Goal: Transaction & Acquisition: Download file/media

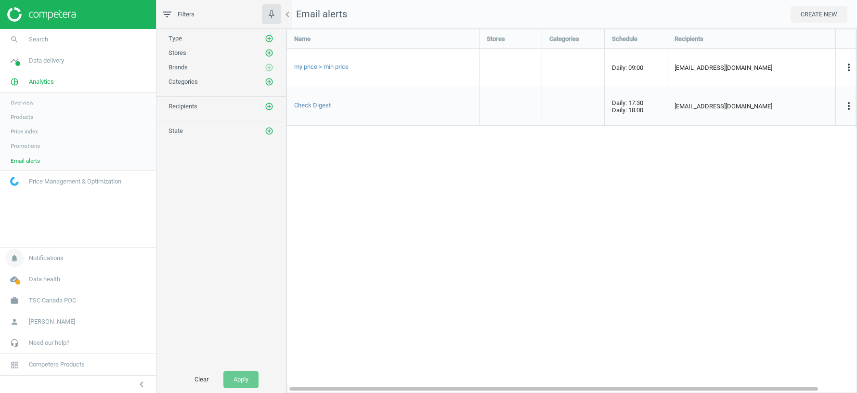
scroll to position [364, 571]
click at [62, 300] on span "TSC Canada POC" at bounding box center [52, 300] width 47 height 9
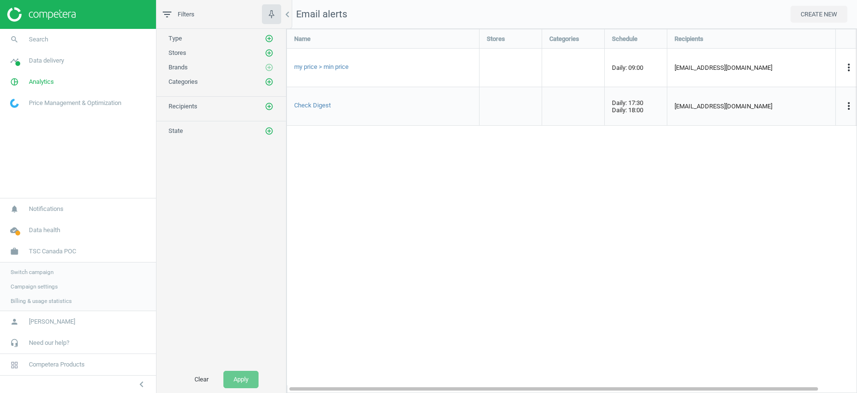
click at [41, 271] on span "Switch campaign" at bounding box center [32, 272] width 43 height 8
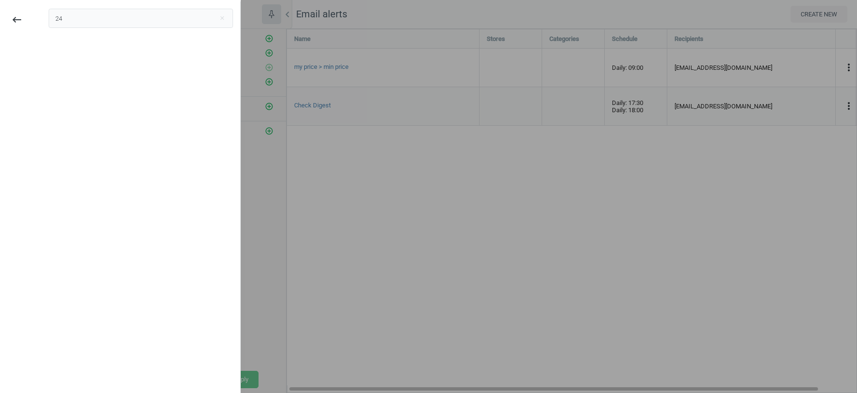
type input "2"
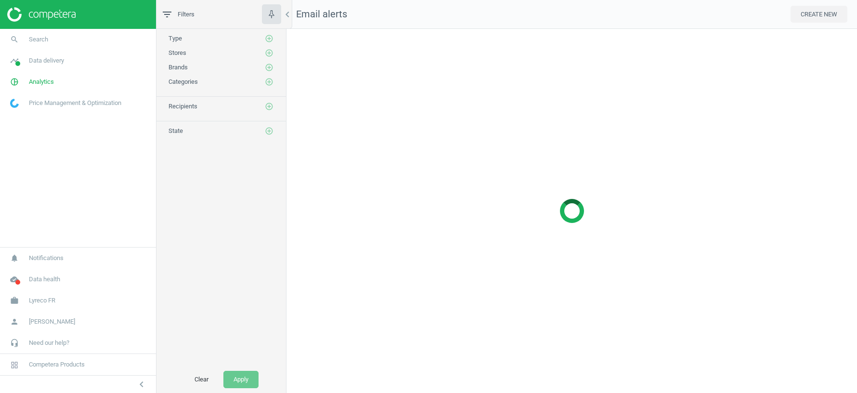
scroll to position [364, 571]
click at [39, 303] on span "Lyreco FR" at bounding box center [42, 300] width 26 height 9
click at [29, 272] on span "Switch campaign" at bounding box center [32, 272] width 43 height 8
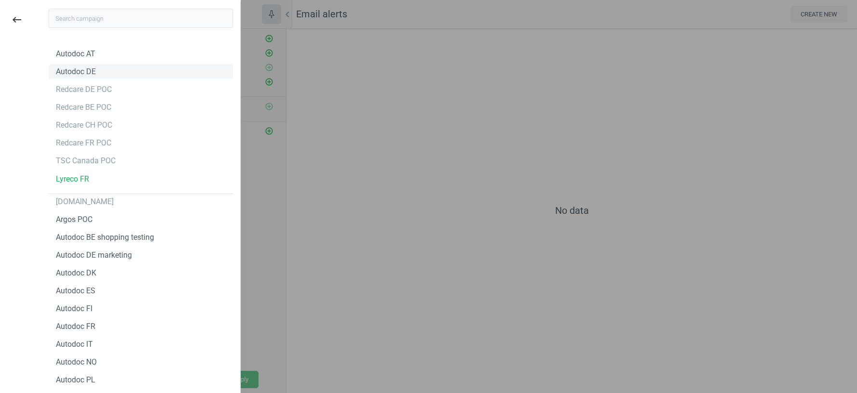
click at [85, 74] on div "Autodoc DE" at bounding box center [76, 71] width 40 height 11
click at [79, 342] on div "Autodoc IT" at bounding box center [74, 344] width 37 height 11
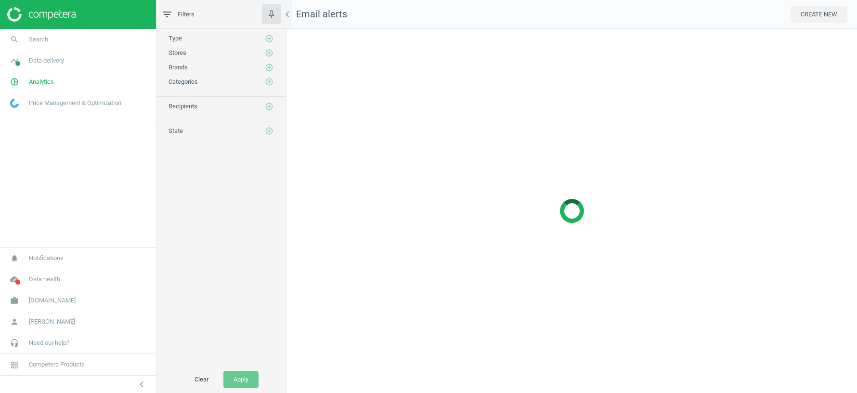
scroll to position [364, 571]
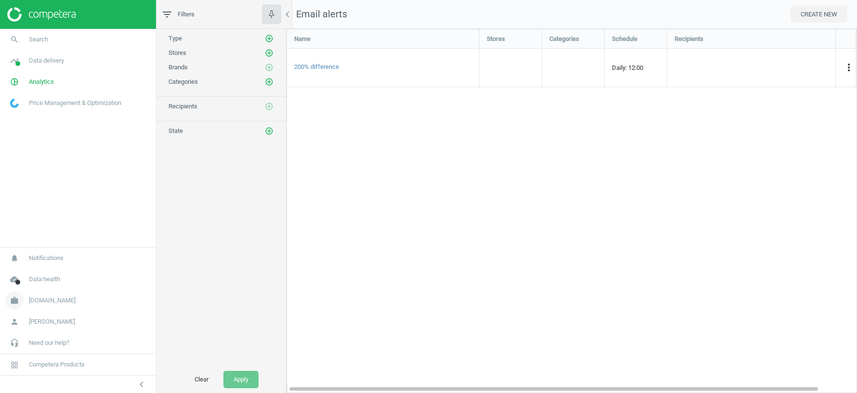
click at [36, 298] on span "autodoc.de" at bounding box center [52, 300] width 47 height 9
click at [43, 62] on span "Data delivery" at bounding box center [46, 60] width 35 height 9
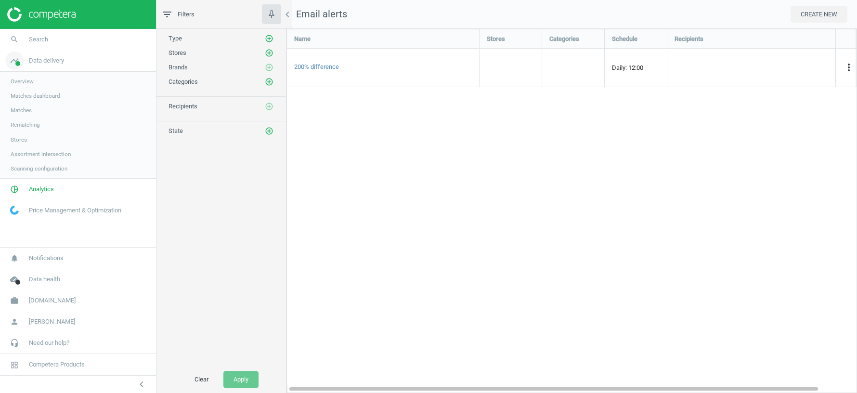
click at [43, 62] on span "Data delivery" at bounding box center [46, 60] width 35 height 9
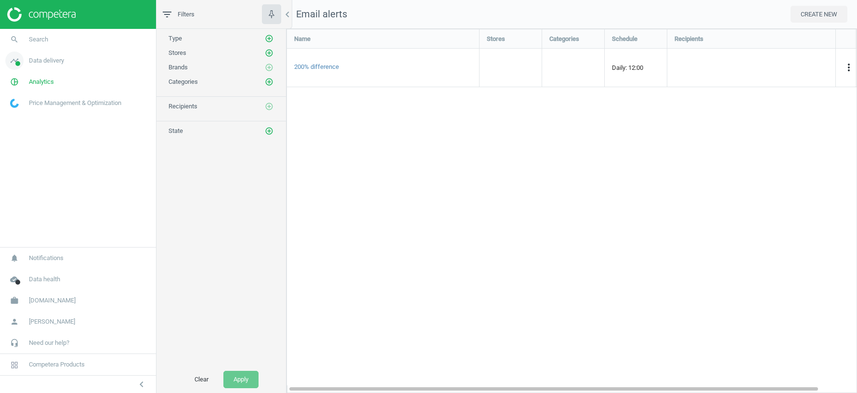
click at [43, 62] on span "Data delivery" at bounding box center [46, 60] width 35 height 9
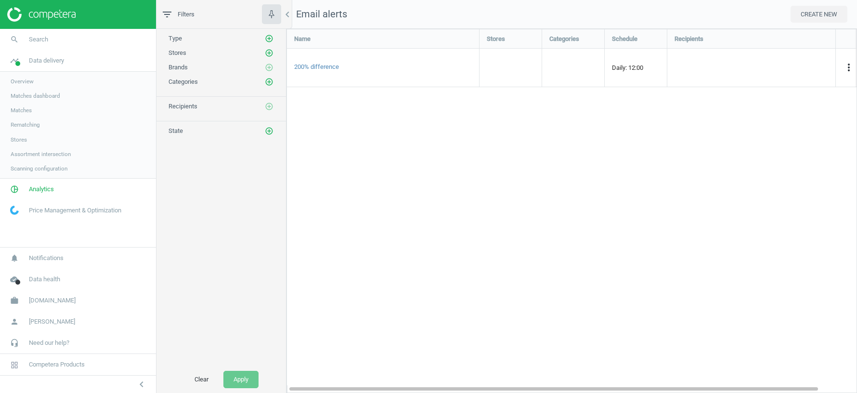
click at [18, 143] on span "Stores" at bounding box center [19, 140] width 16 height 8
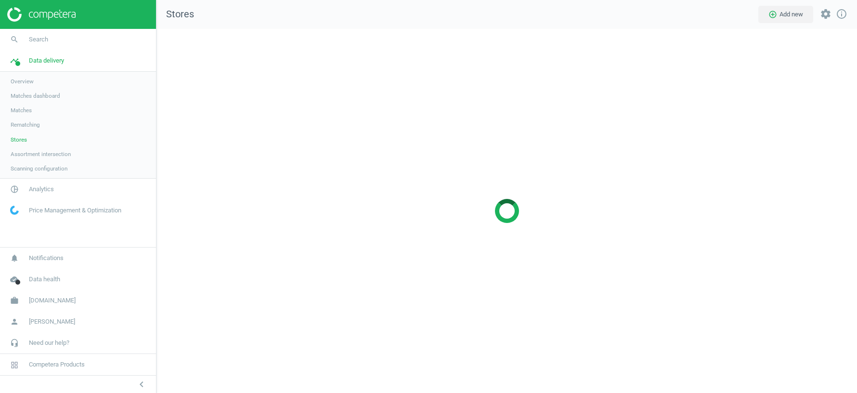
scroll to position [364, 701]
click at [33, 168] on span "Scanning configuration" at bounding box center [39, 169] width 57 height 8
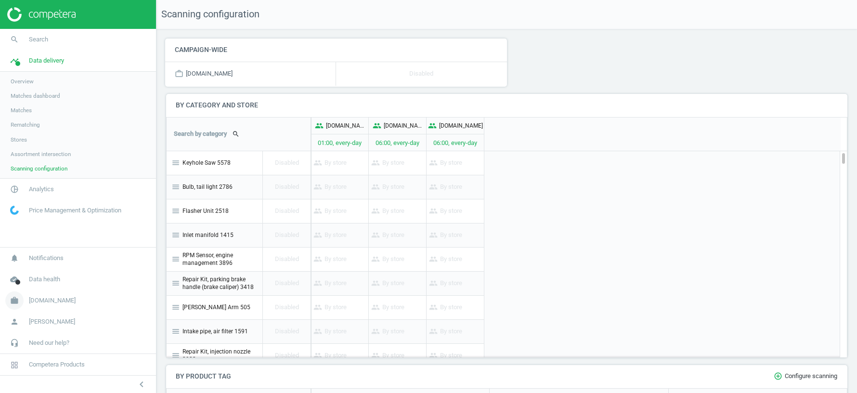
click at [49, 300] on span "autodoc.de" at bounding box center [52, 300] width 47 height 9
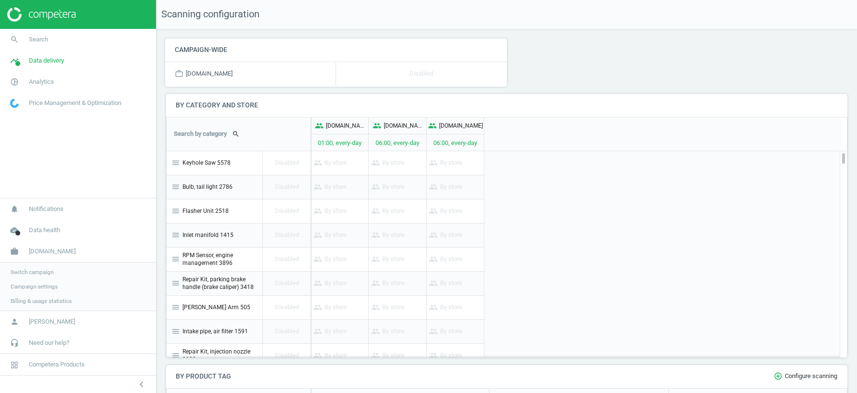
click at [44, 271] on span "Switch campaign" at bounding box center [32, 272] width 43 height 8
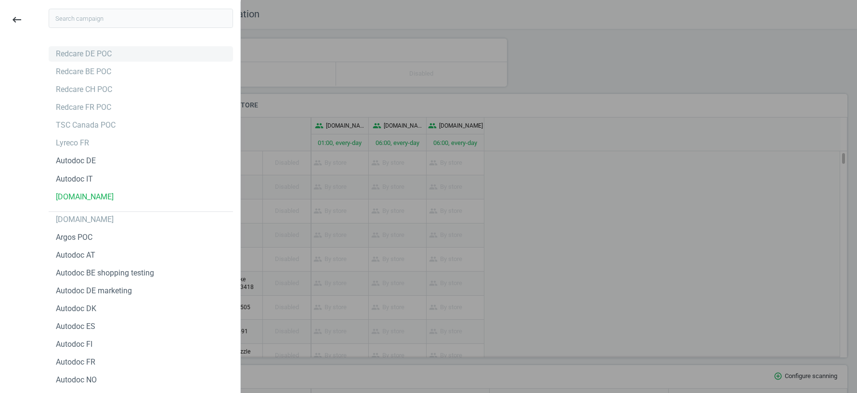
click at [85, 58] on div "Redcare DE POC" at bounding box center [84, 54] width 56 height 11
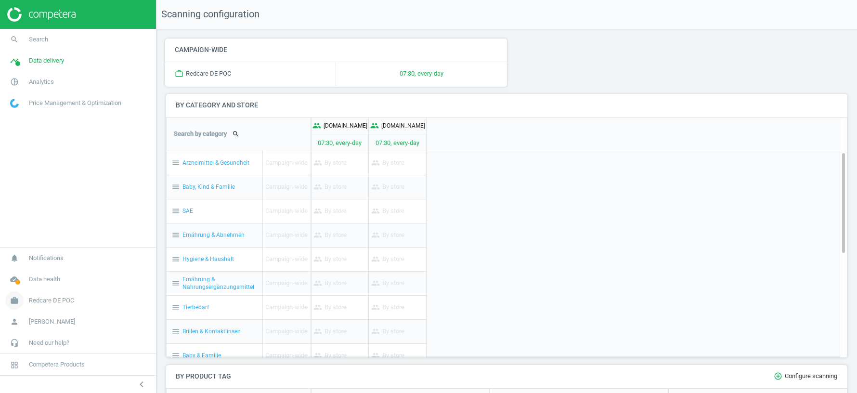
click at [61, 304] on span "Redcare DE POC" at bounding box center [51, 300] width 45 height 9
click at [43, 272] on span "Switch campaign" at bounding box center [32, 272] width 43 height 8
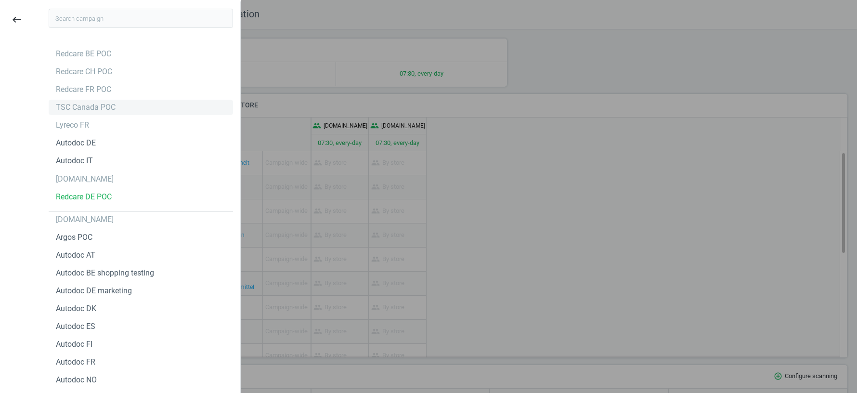
click at [77, 109] on div "TSC Canada POC" at bounding box center [86, 107] width 60 height 11
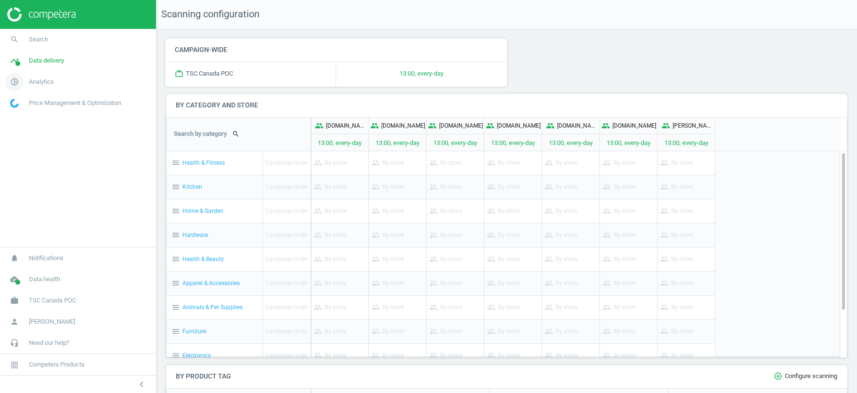
click at [45, 84] on span "Analytics" at bounding box center [41, 82] width 25 height 9
click at [33, 116] on span "Products" at bounding box center [22, 117] width 23 height 8
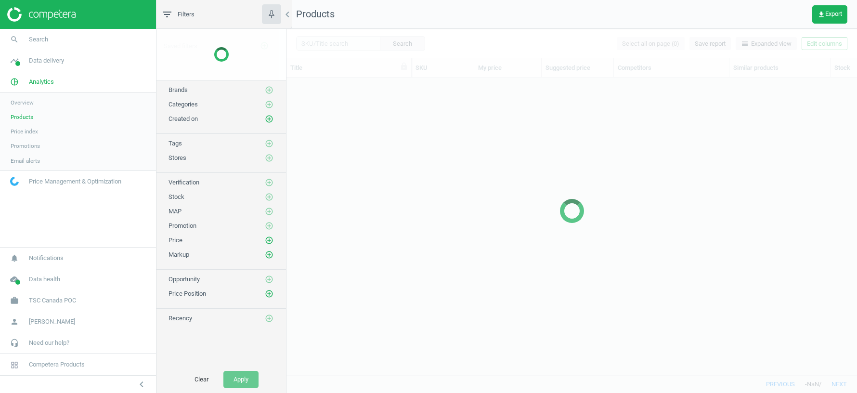
scroll to position [298, 571]
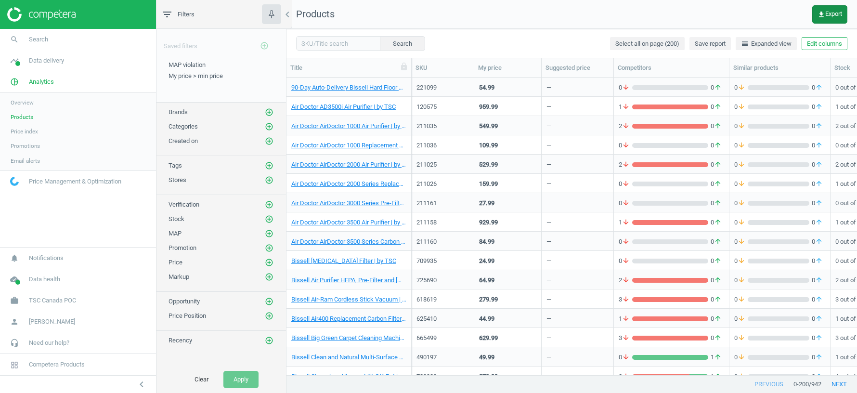
click at [829, 15] on span "get_app Export" at bounding box center [830, 15] width 25 height 8
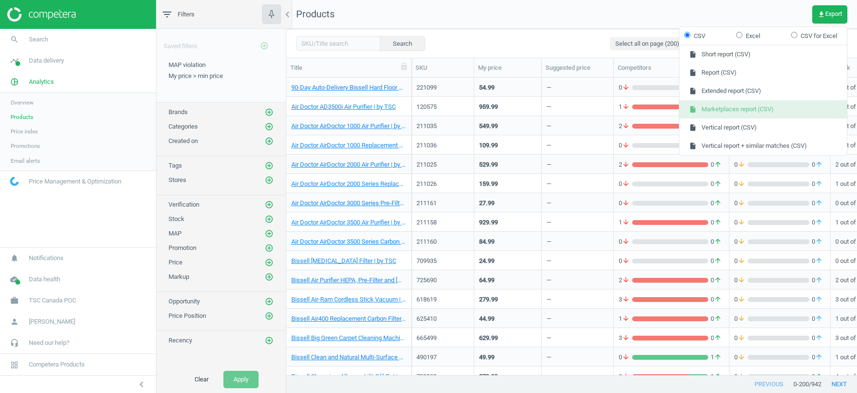
click at [724, 110] on button "insert_drive_file Marketplaces report (CSV)" at bounding box center [763, 109] width 168 height 18
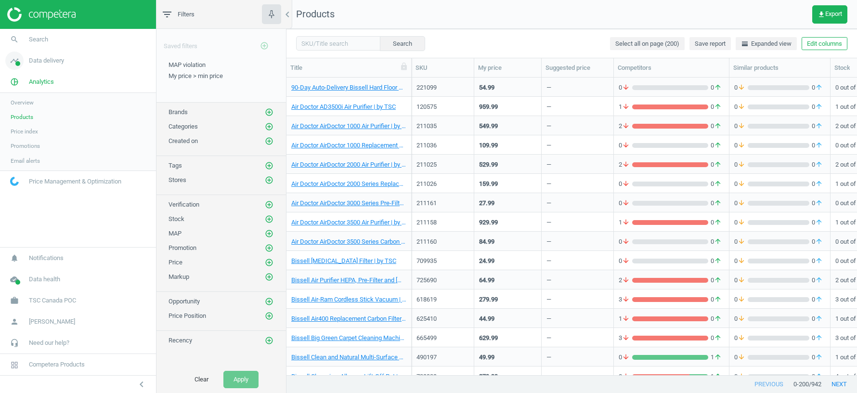
click at [43, 57] on span "Data delivery" at bounding box center [46, 60] width 35 height 9
click at [18, 143] on span "Stores" at bounding box center [19, 140] width 16 height 8
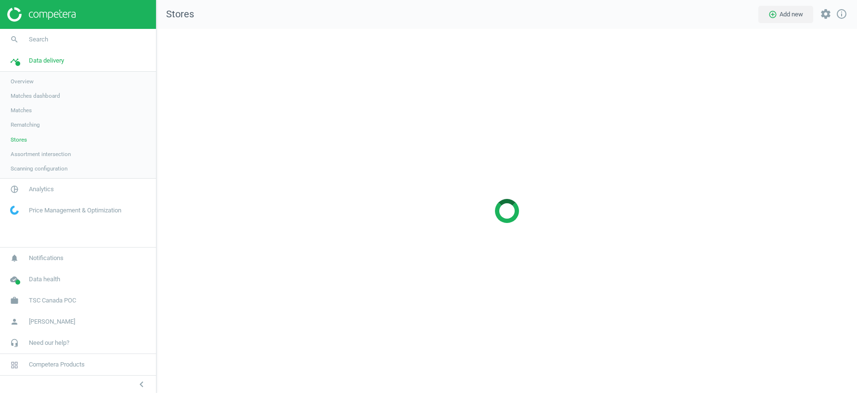
scroll to position [364, 701]
